Goal: Information Seeking & Learning: Check status

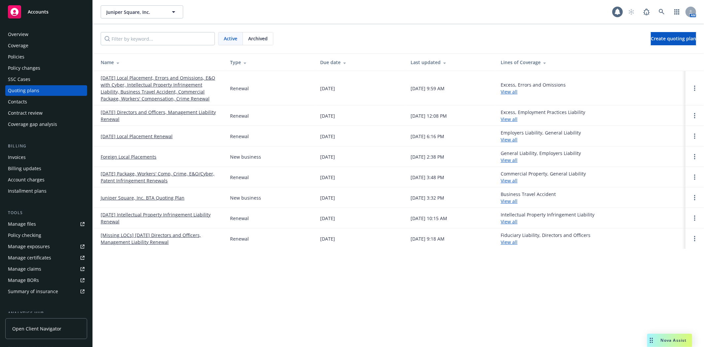
click at [180, 87] on link "11/17/25 Local Placement, Errors and Omissions, E&O with Cyber, Intellectual Pr…" at bounding box center [160, 88] width 119 height 28
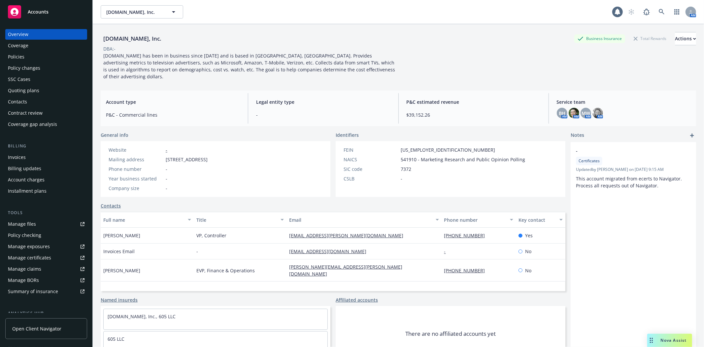
click at [20, 58] on div "Policies" at bounding box center [16, 57] width 17 height 11
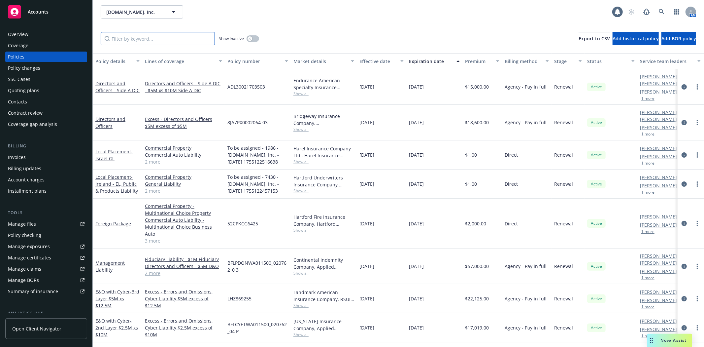
click at [119, 35] on input "Filter by keyword..." at bounding box center [158, 38] width 114 height 13
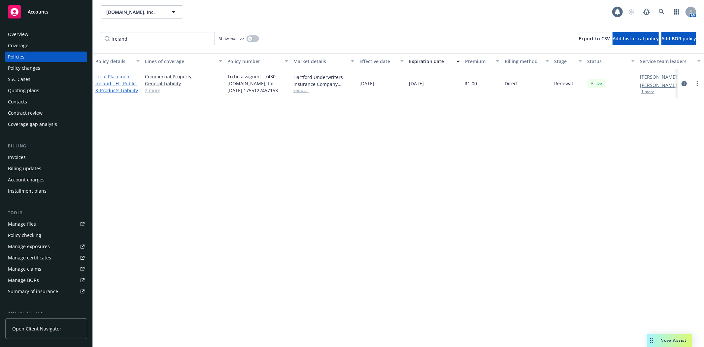
click at [115, 83] on span "- Ireland - EL, Public & Products Liability" at bounding box center [116, 83] width 43 height 20
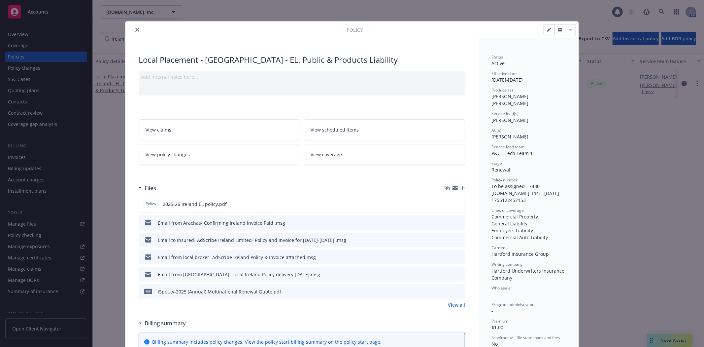
drag, startPoint x: 134, startPoint y: 29, endPoint x: 104, endPoint y: 42, distance: 32.9
click at [135, 29] on icon "close" at bounding box center [137, 30] width 4 height 4
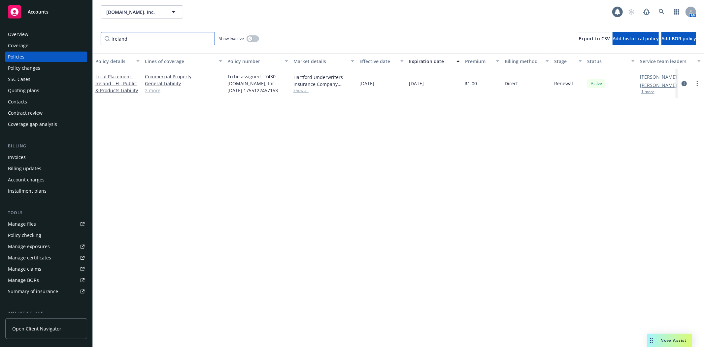
drag, startPoint x: 132, startPoint y: 38, endPoint x: 84, endPoint y: 40, distance: 48.6
click at [84, 40] on div "Accounts Overview Coverage Policies Policy changes SSC Cases Quoting plans Cont…" at bounding box center [352, 173] width 704 height 347
type input "israel"
click at [101, 87] on span "- Israel GL" at bounding box center [113, 83] width 37 height 13
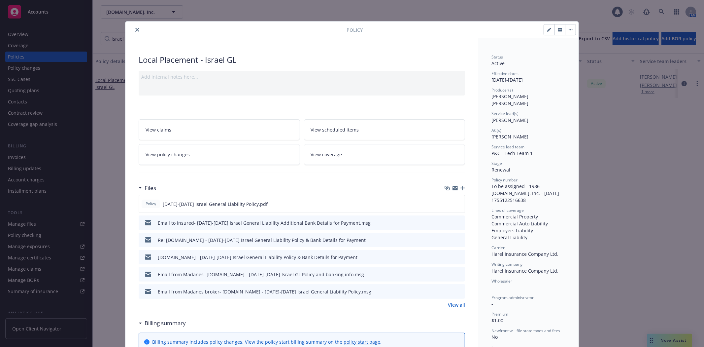
click at [456, 238] on icon "preview file" at bounding box center [459, 239] width 6 height 5
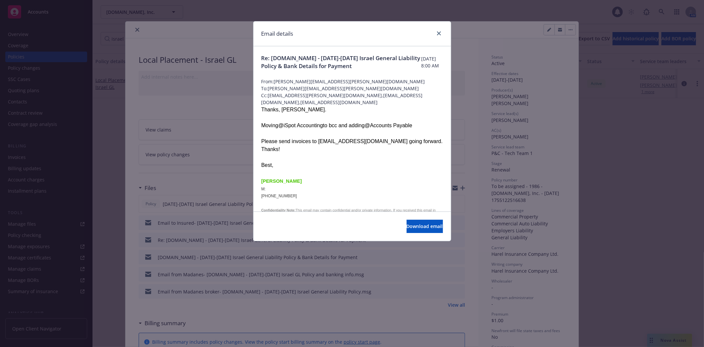
click at [434, 33] on div at bounding box center [438, 33] width 11 height 9
click at [436, 34] on link "close" at bounding box center [439, 33] width 8 height 8
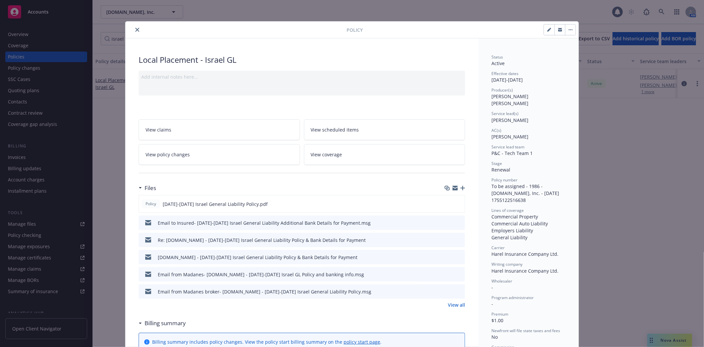
click at [456, 256] on icon "preview file" at bounding box center [459, 256] width 6 height 5
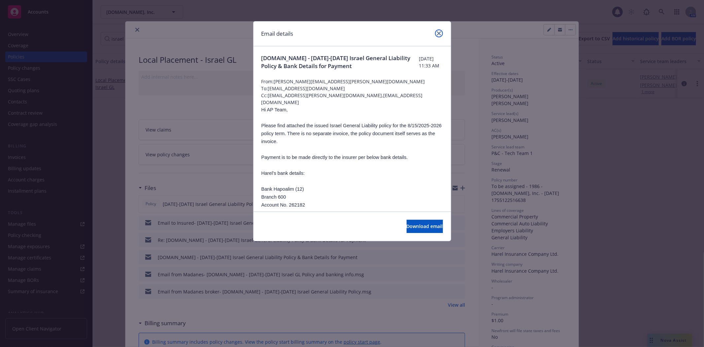
click at [438, 32] on icon "close" at bounding box center [439, 33] width 4 height 4
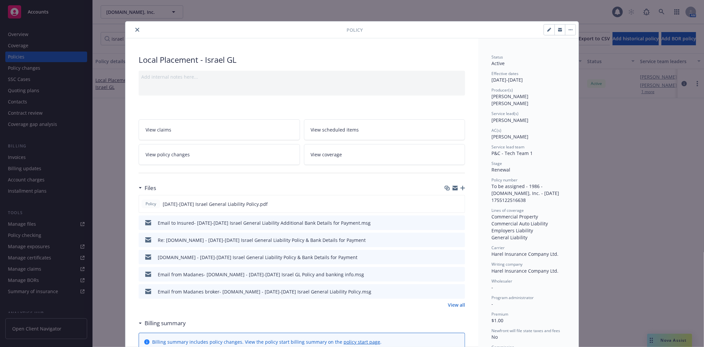
click at [458, 274] on icon "preview file" at bounding box center [459, 273] width 6 height 5
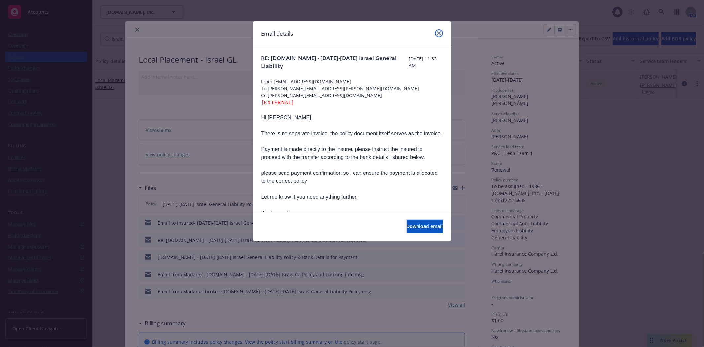
click at [438, 30] on link "close" at bounding box center [439, 33] width 8 height 8
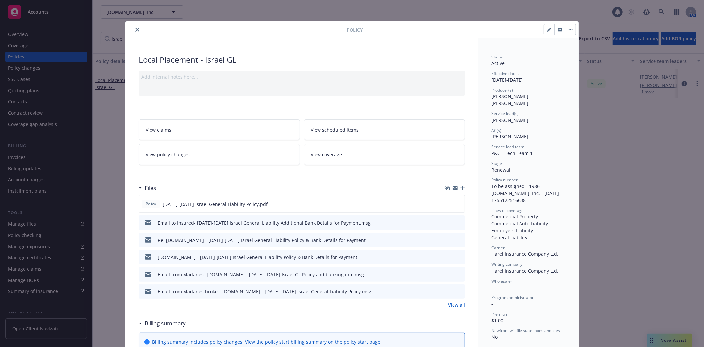
click at [456, 274] on icon "preview file" at bounding box center [459, 273] width 6 height 5
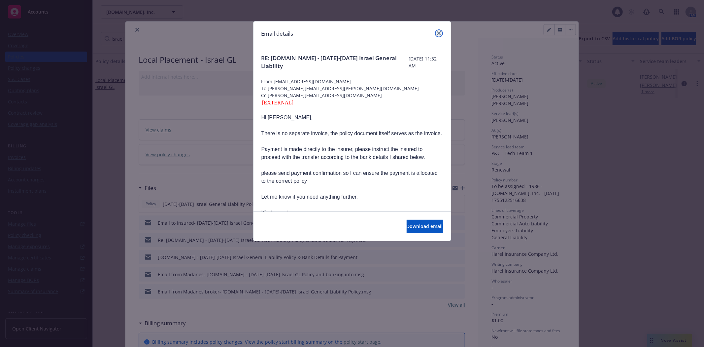
click at [439, 32] on icon "close" at bounding box center [439, 33] width 4 height 4
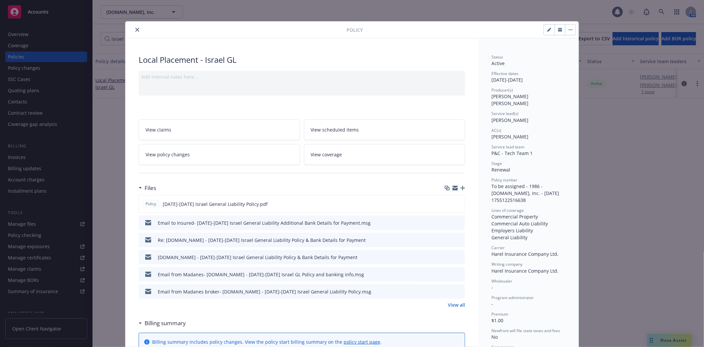
click at [457, 290] on icon "preview file" at bounding box center [459, 291] width 6 height 5
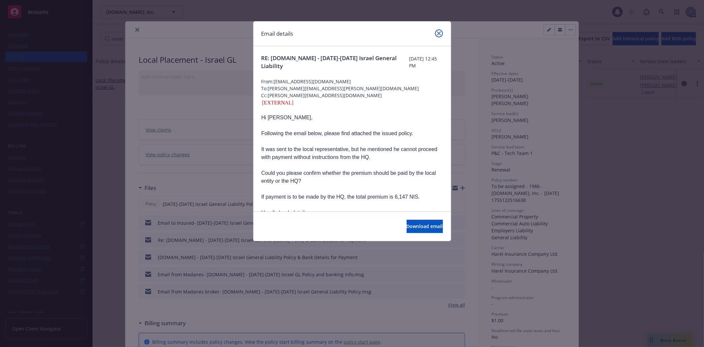
click at [439, 31] on icon "close" at bounding box center [439, 33] width 4 height 4
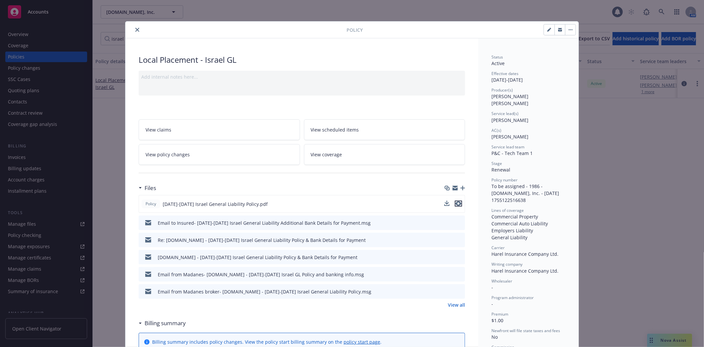
click at [456, 204] on icon "preview file" at bounding box center [459, 203] width 6 height 5
click at [135, 31] on icon "close" at bounding box center [137, 30] width 4 height 4
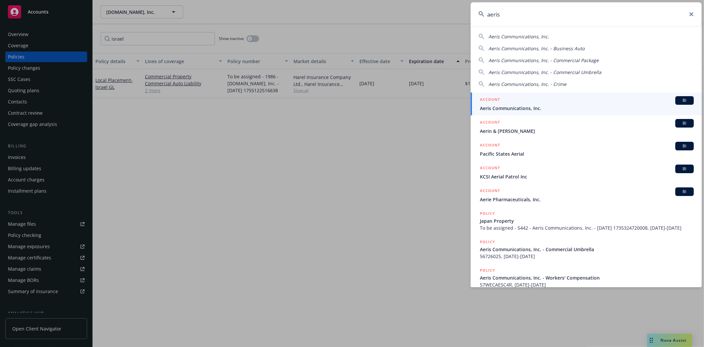
type input "aeris"
click at [533, 105] on span "Aeris Communications, Inc." at bounding box center [587, 108] width 214 height 7
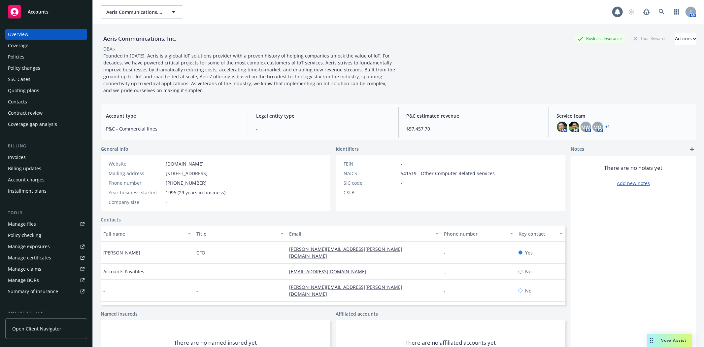
click at [25, 85] on div "Quoting plans" at bounding box center [23, 90] width 31 height 11
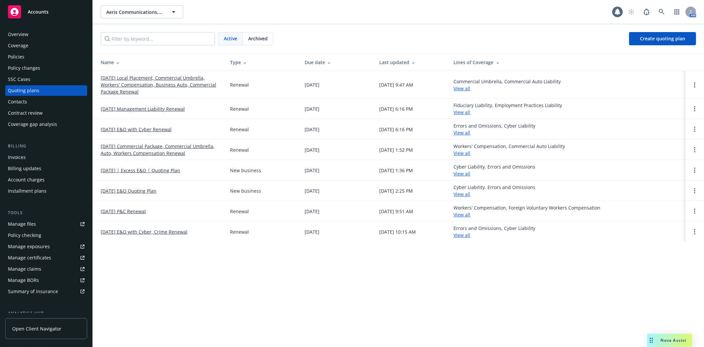
click at [142, 81] on link "12/20/25 Local Placement, Commercial Umbrella, Workers' Compensation, Business …" at bounding box center [160, 84] width 119 height 21
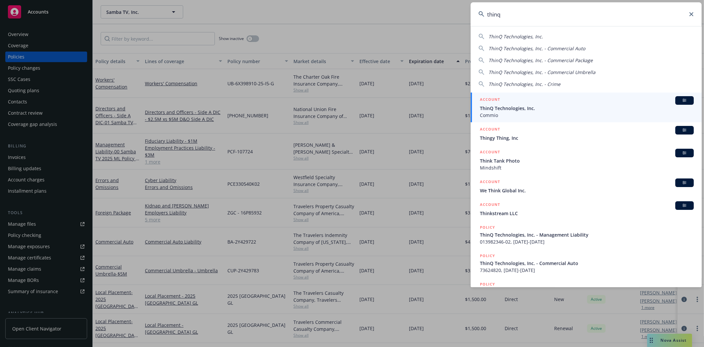
type input "thinq"
click at [543, 107] on span "ThinQ Technologies, Inc." at bounding box center [587, 108] width 214 height 7
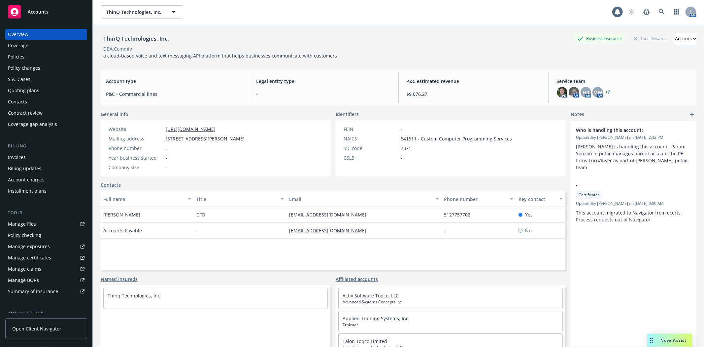
click at [21, 154] on div "Invoices" at bounding box center [17, 157] width 18 height 11
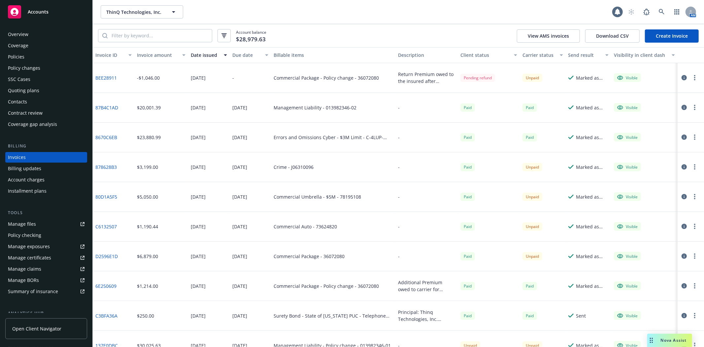
drag, startPoint x: 481, startPoint y: 16, endPoint x: 475, endPoint y: 14, distance: 5.5
click at [481, 16] on div "ThinQ Technologies, Inc. ThinQ Technologies, Inc." at bounding box center [357, 11] width 512 height 13
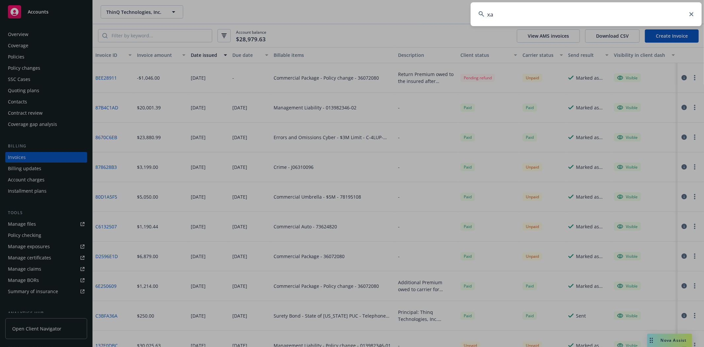
type input "xad"
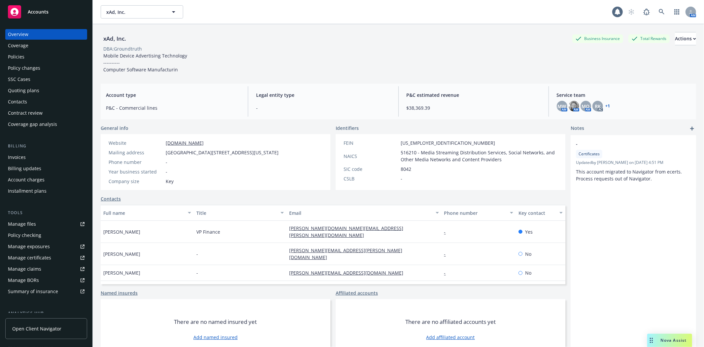
click at [24, 89] on div "Quoting plans" at bounding box center [23, 90] width 31 height 11
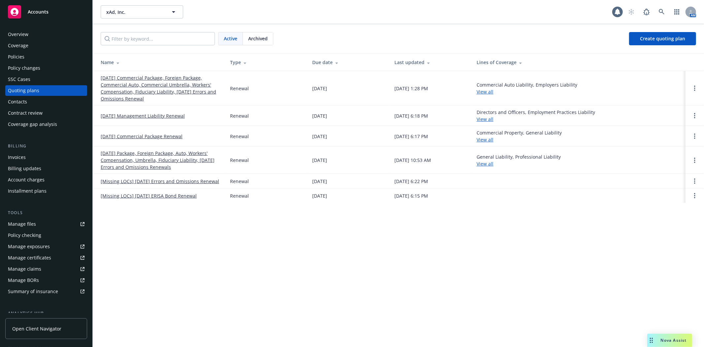
click at [121, 80] on link "[DATE] Commercial Package, Foreign Package, Commercial Auto, Commercial Umbrell…" at bounding box center [160, 88] width 119 height 28
